Goal: Check status: Check status

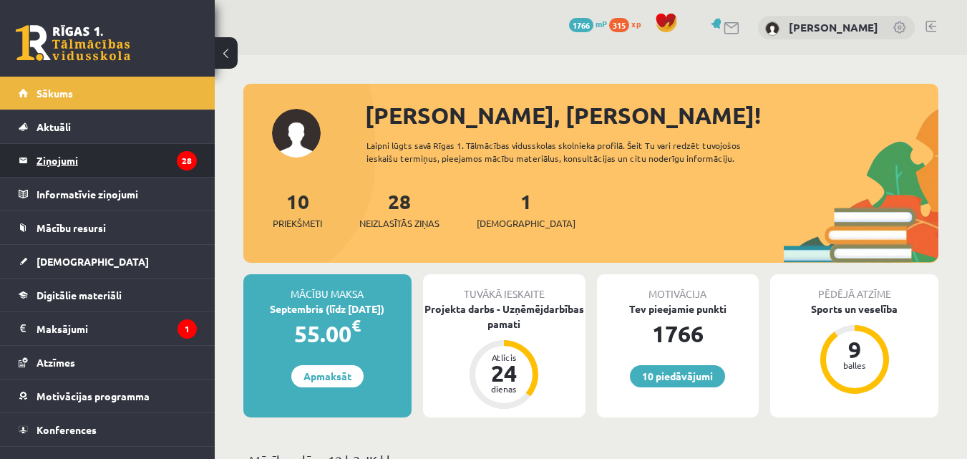
click at [89, 160] on legend "Ziņojumi 28" at bounding box center [116, 160] width 160 height 33
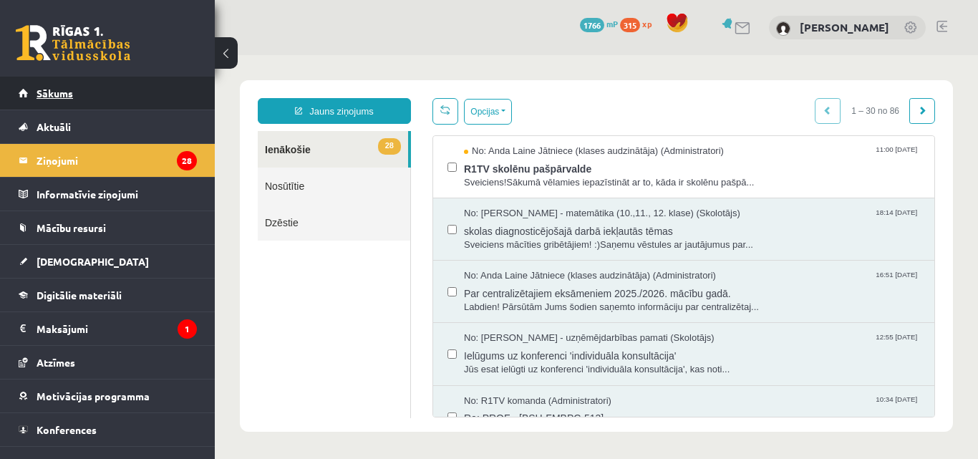
click at [162, 94] on link "Sākums" at bounding box center [108, 93] width 178 height 33
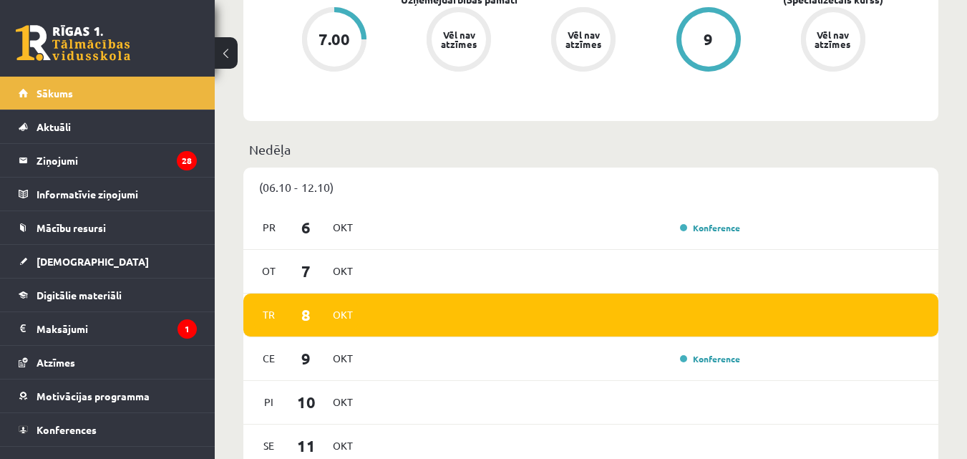
scroll to position [835, 0]
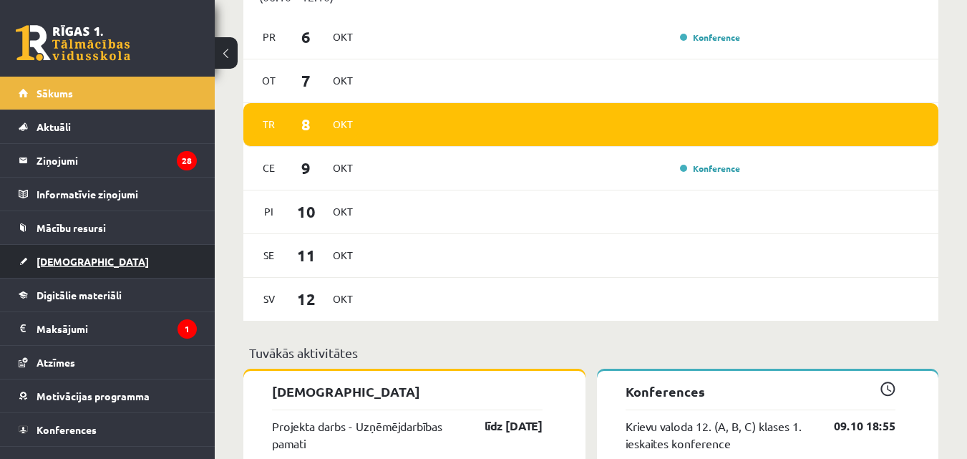
click at [132, 255] on link "[DEMOGRAPHIC_DATA]" at bounding box center [108, 261] width 178 height 33
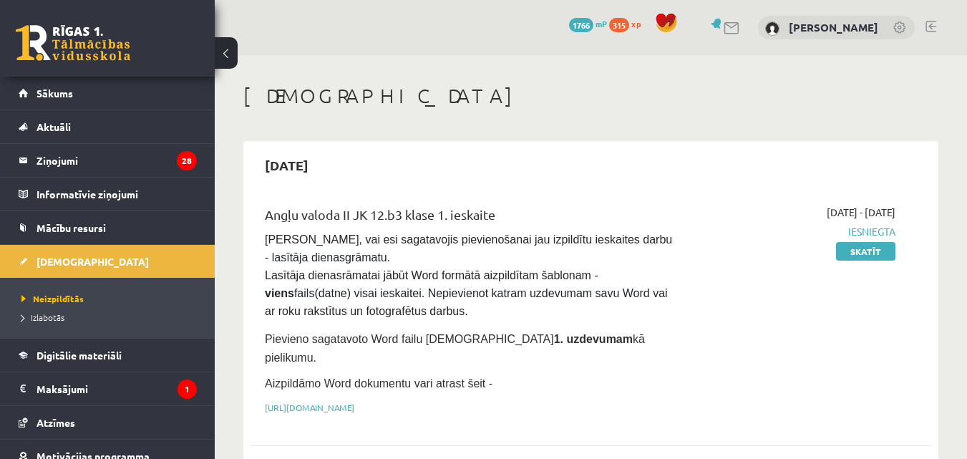
scroll to position [334, 0]
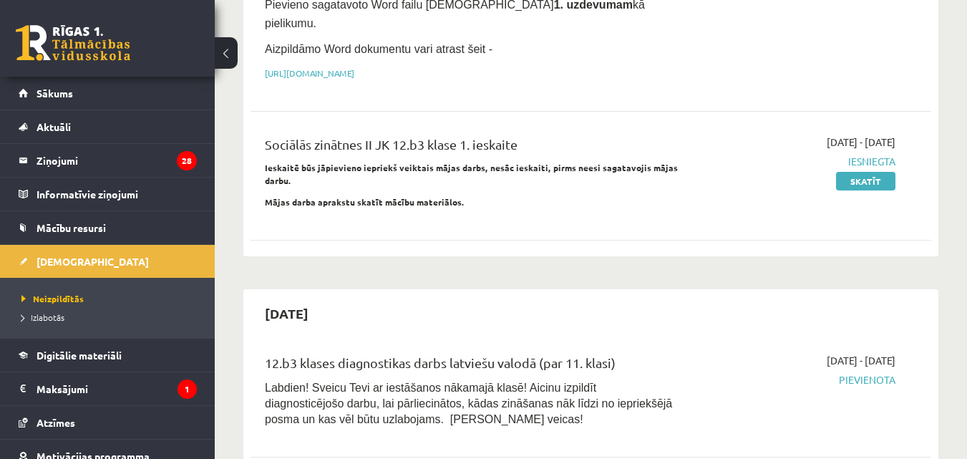
click at [45, 325] on li "Izlabotās" at bounding box center [110, 317] width 179 height 19
click at [50, 319] on span "Izlabotās" at bounding box center [46, 316] width 50 height 11
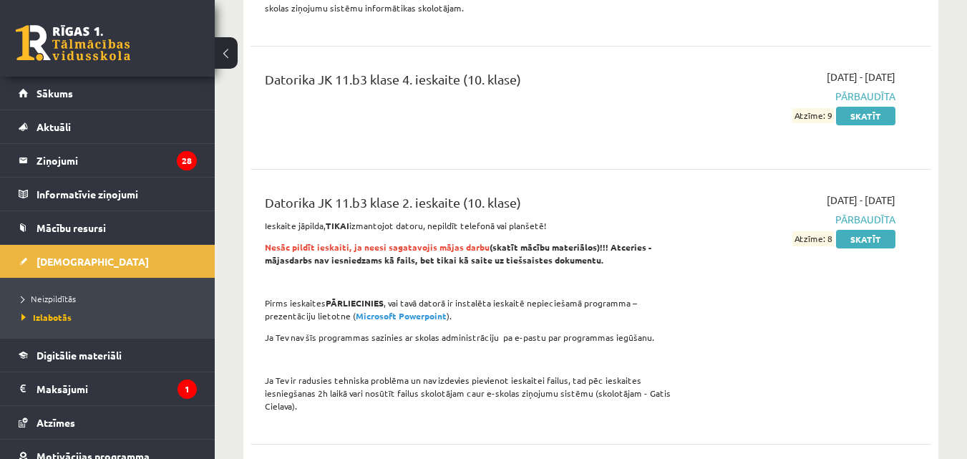
scroll to position [1837, 0]
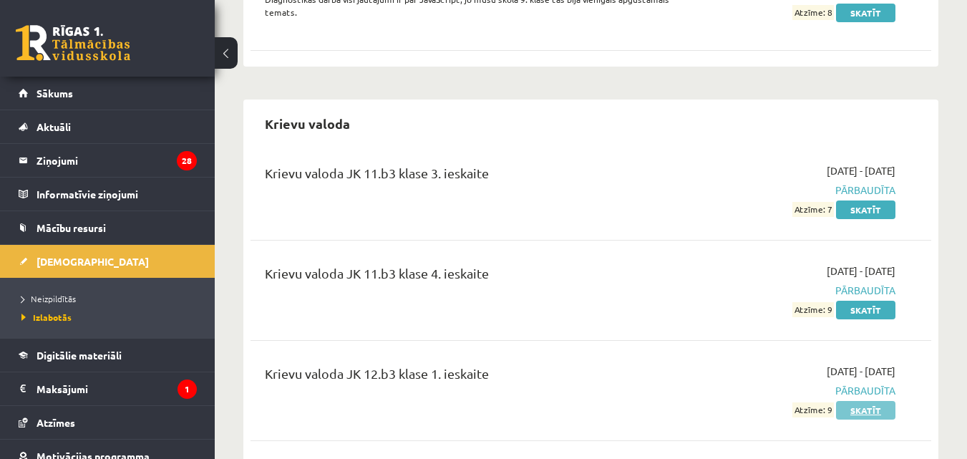
click at [863, 401] on link "Skatīt" at bounding box center [865, 410] width 59 height 19
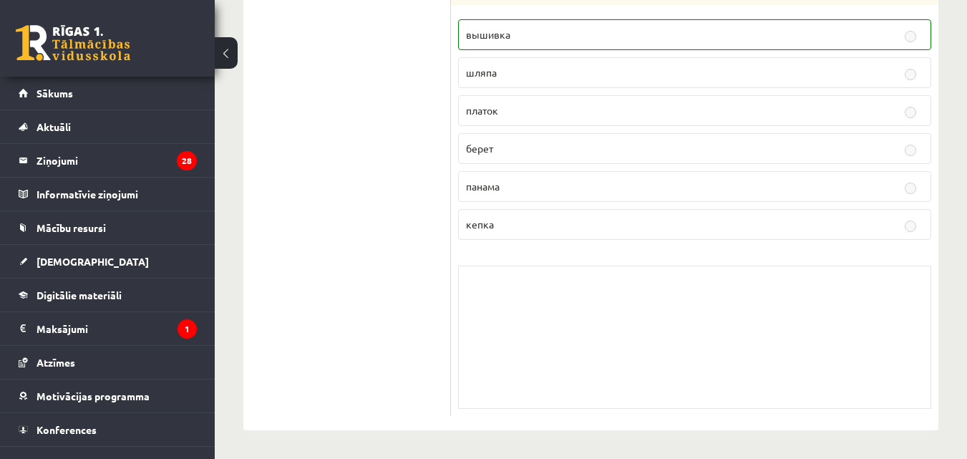
scroll to position [326, 0]
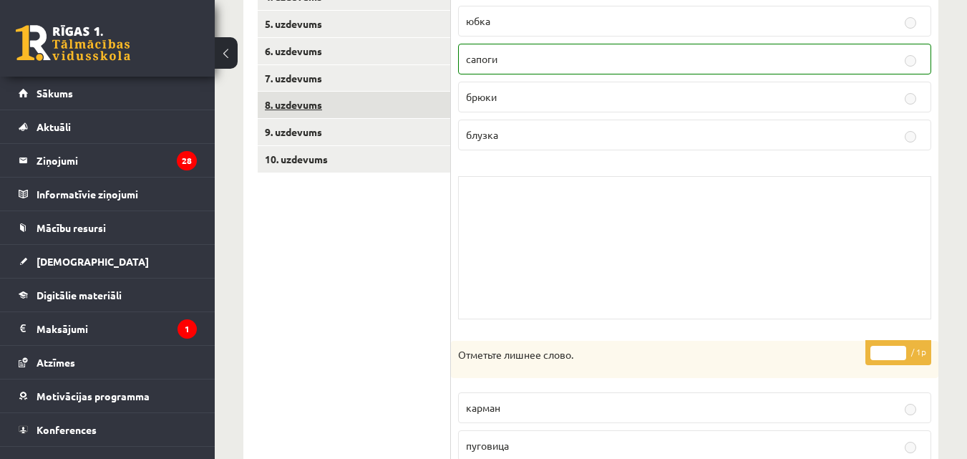
click at [318, 115] on link "8. uzdevums" at bounding box center [354, 105] width 193 height 26
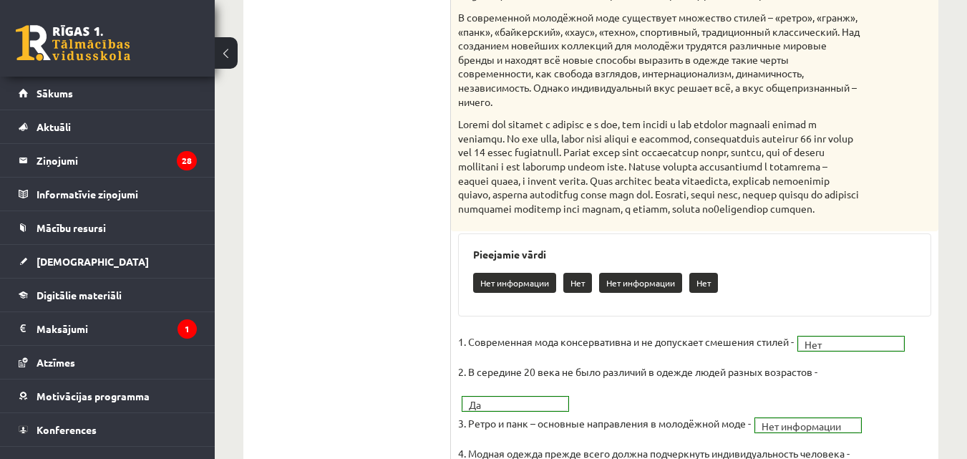
scroll to position [218, 0]
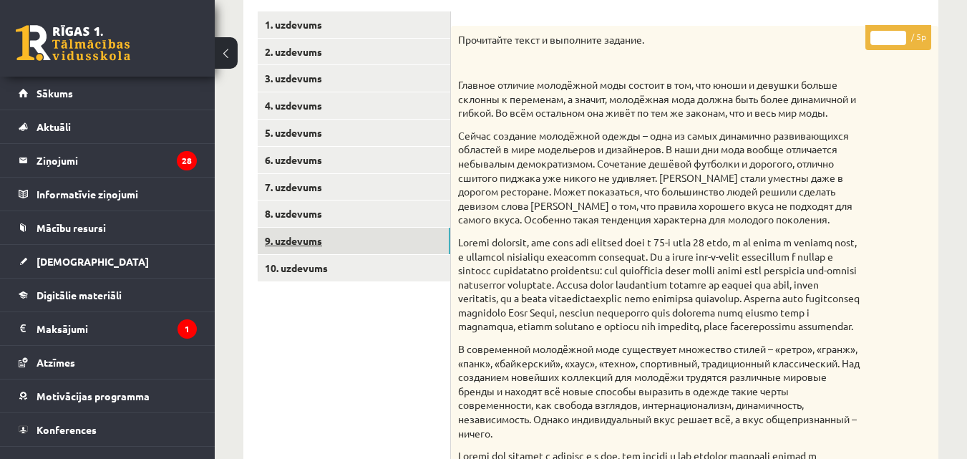
click at [349, 235] on link "9. uzdevums" at bounding box center [354, 241] width 193 height 26
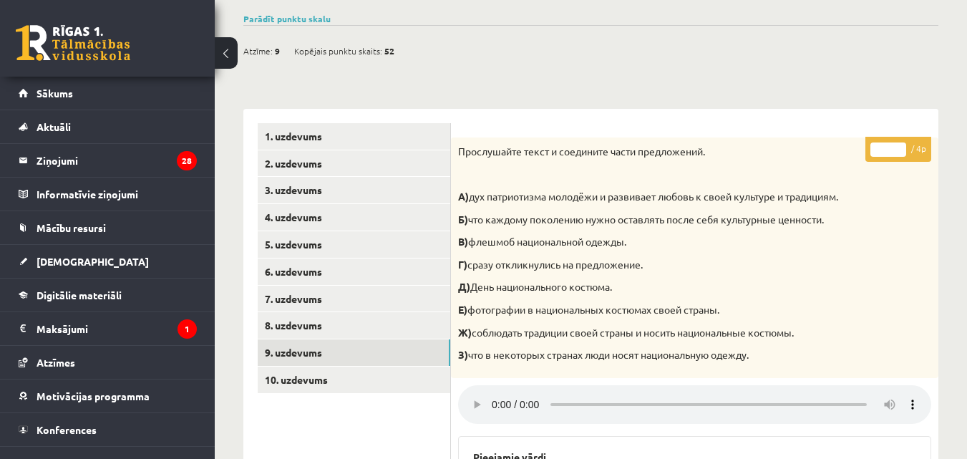
scroll to position [0, 0]
